Goal: Find specific page/section: Find specific page/section

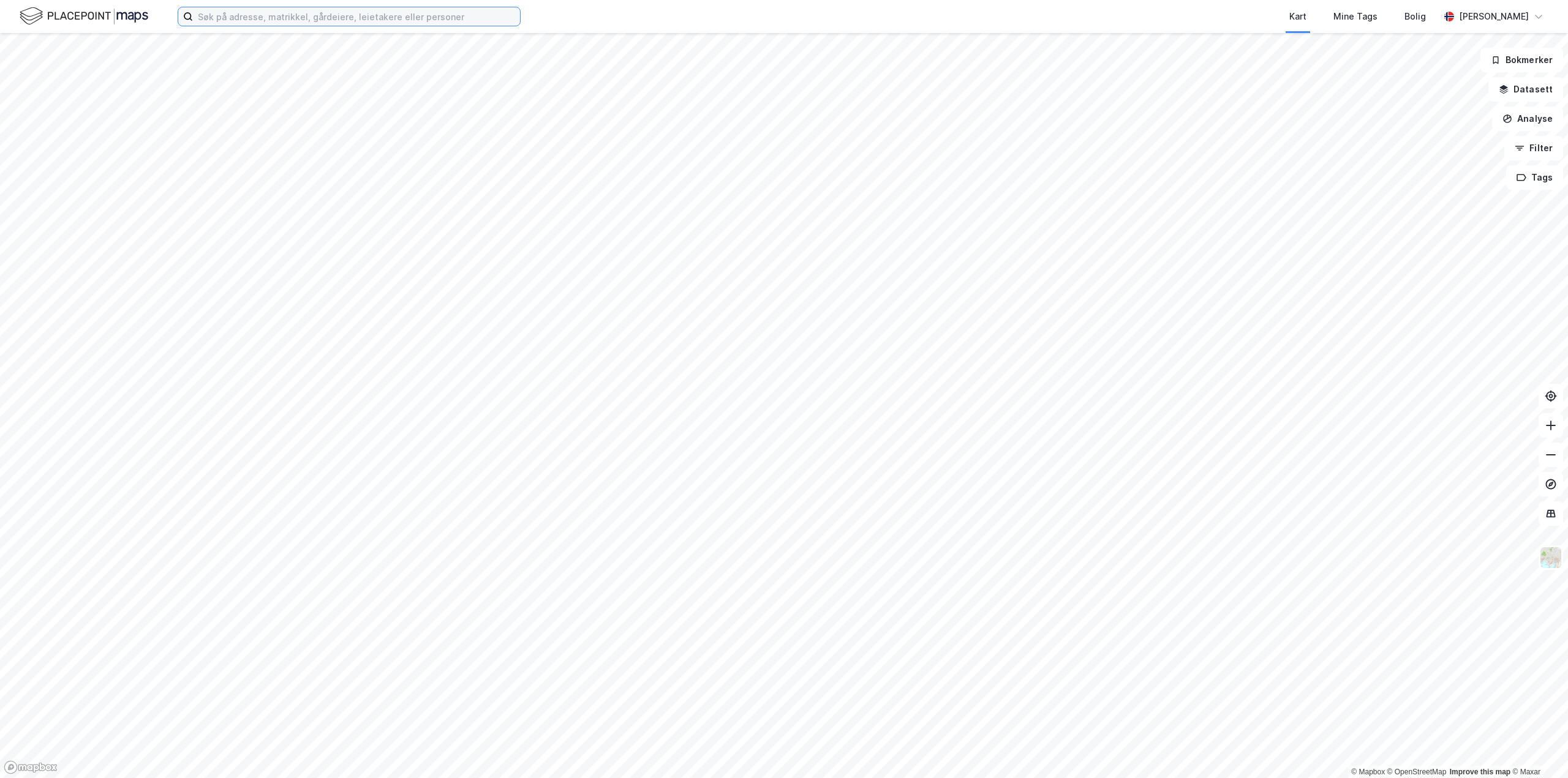
click at [284, 21] on input at bounding box center [356, 16] width 327 height 18
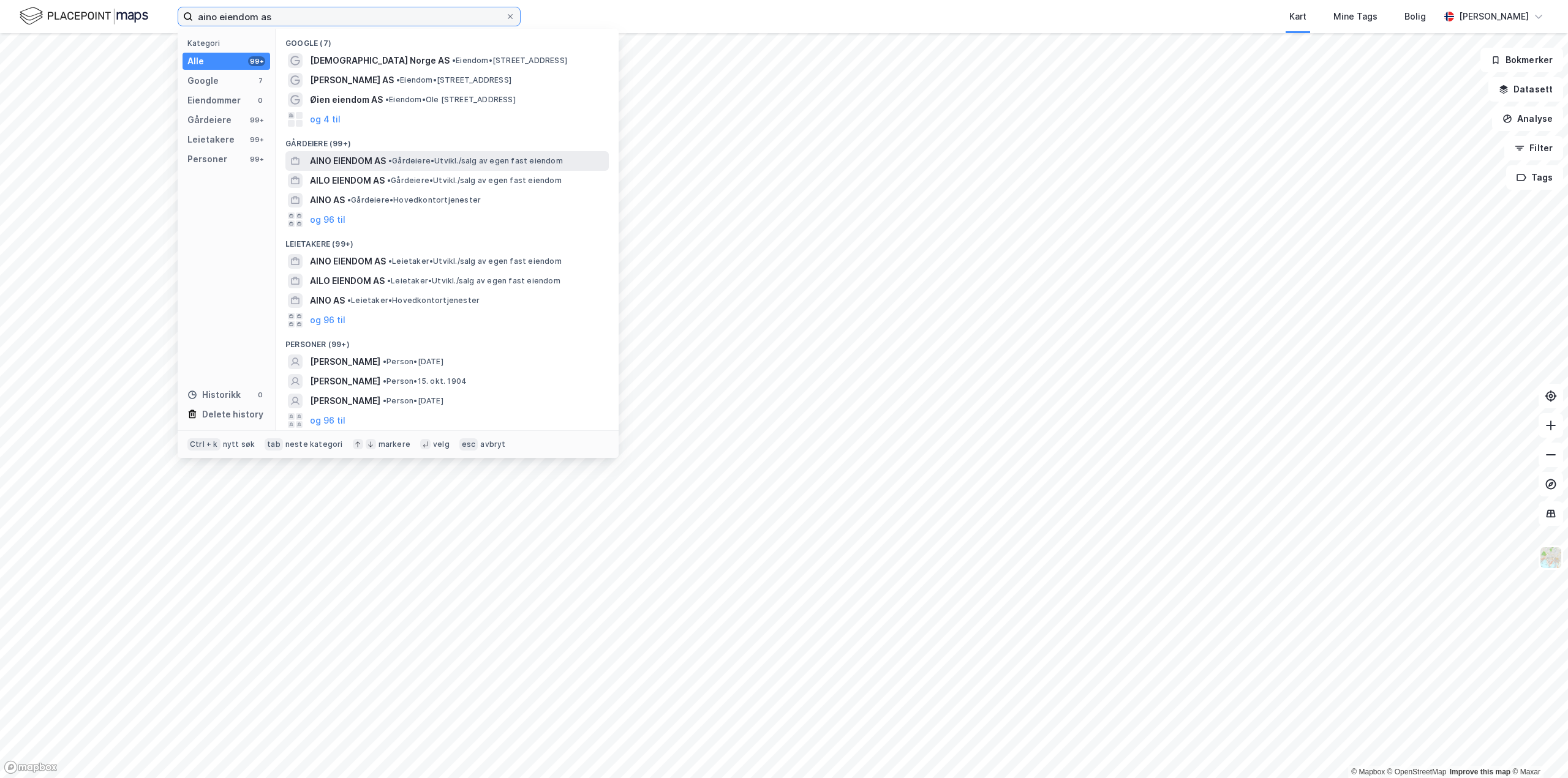
type input "aino eiendom as"
click at [363, 162] on span "AINO EIENDOM AS" at bounding box center [348, 161] width 76 height 15
